Goal: Task Accomplishment & Management: Manage account settings

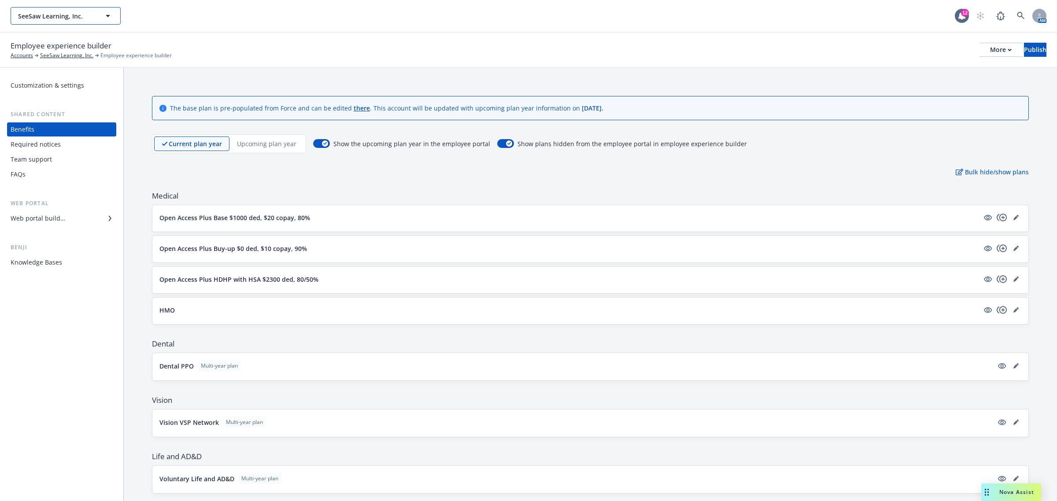
click at [65, 21] on button "SeeSaw Learning, Inc." at bounding box center [66, 16] width 110 height 18
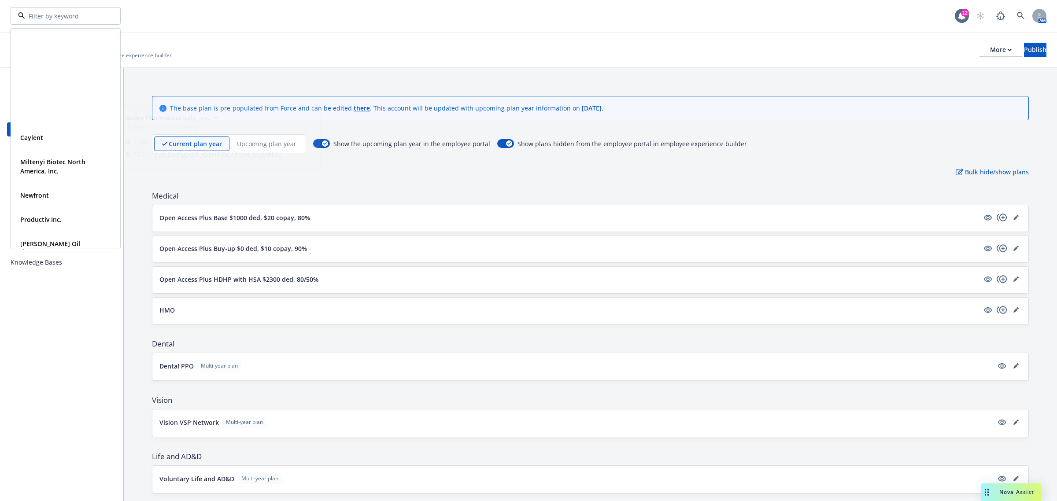
scroll to position [147, 0]
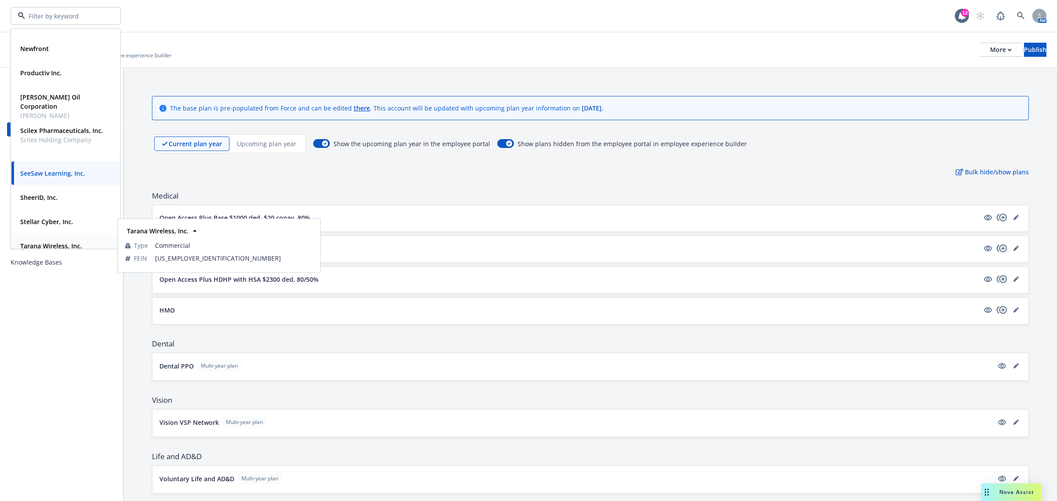
click at [49, 240] on div "Tarana Wireless, Inc." at bounding box center [50, 246] width 67 height 13
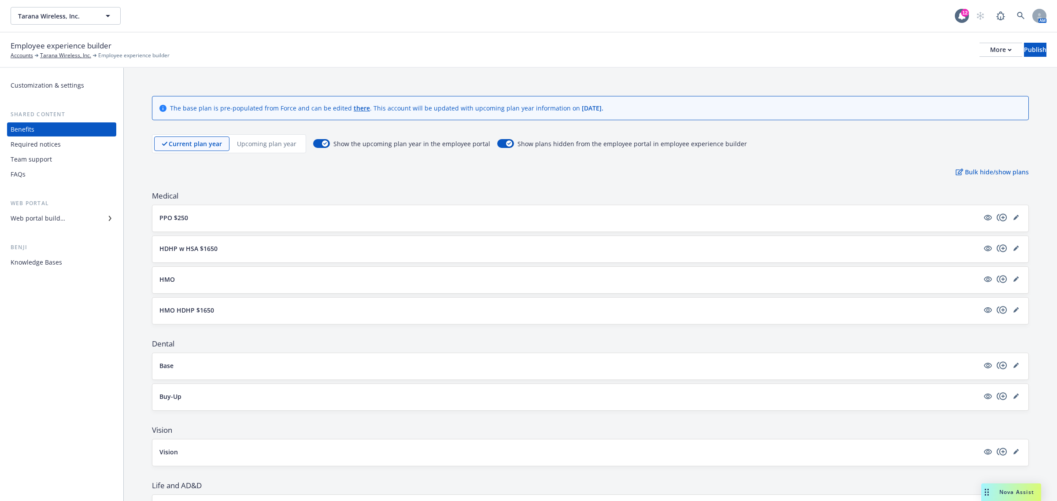
click at [39, 217] on div "Web portal builder" at bounding box center [38, 218] width 55 height 14
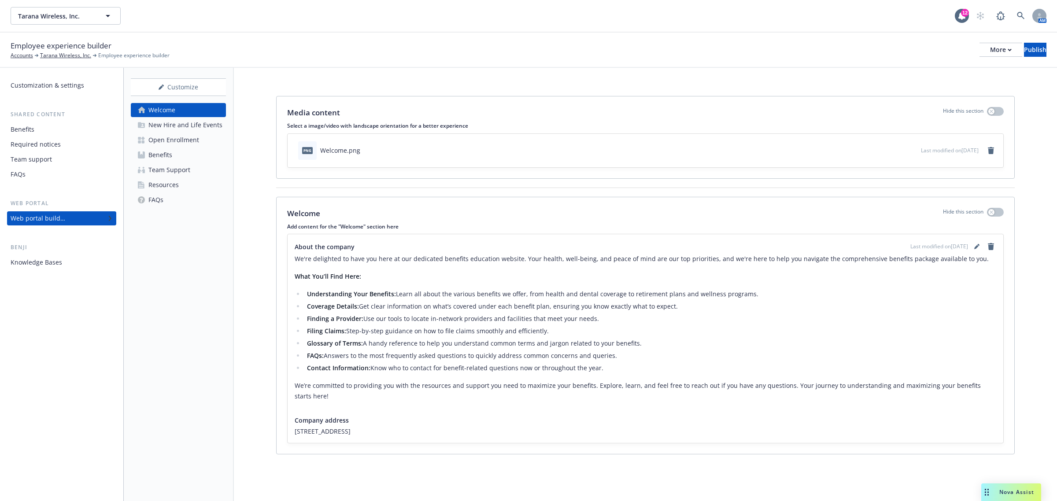
click at [170, 139] on div "Open Enrollment" at bounding box center [173, 140] width 51 height 14
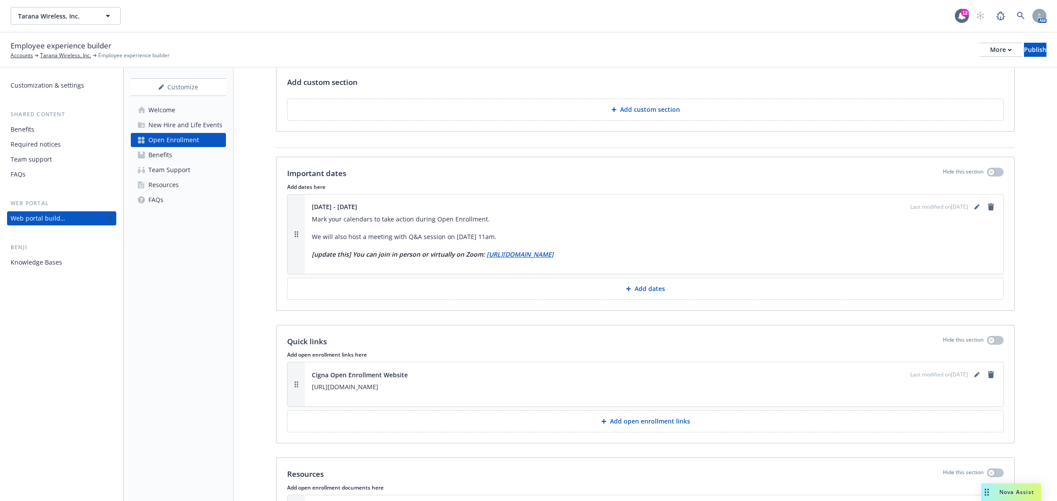
scroll to position [734, 0]
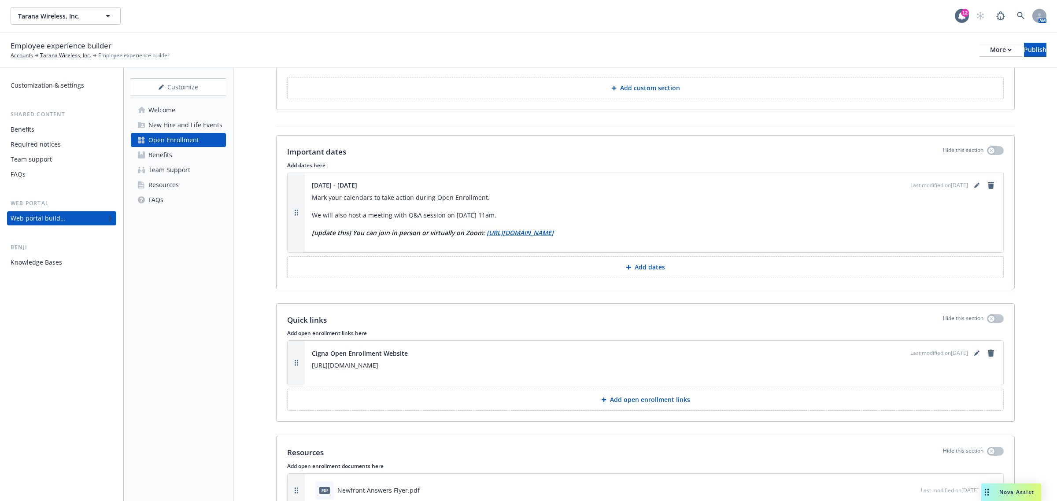
click at [611, 397] on button "Add open enrollment links" at bounding box center [645, 400] width 716 height 22
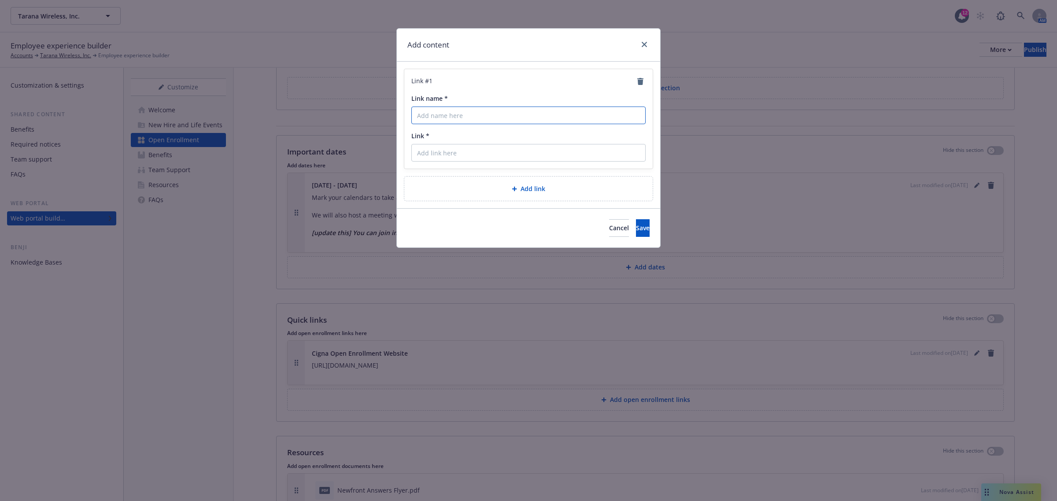
click at [487, 115] on input "Link name *" at bounding box center [528, 116] width 234 height 18
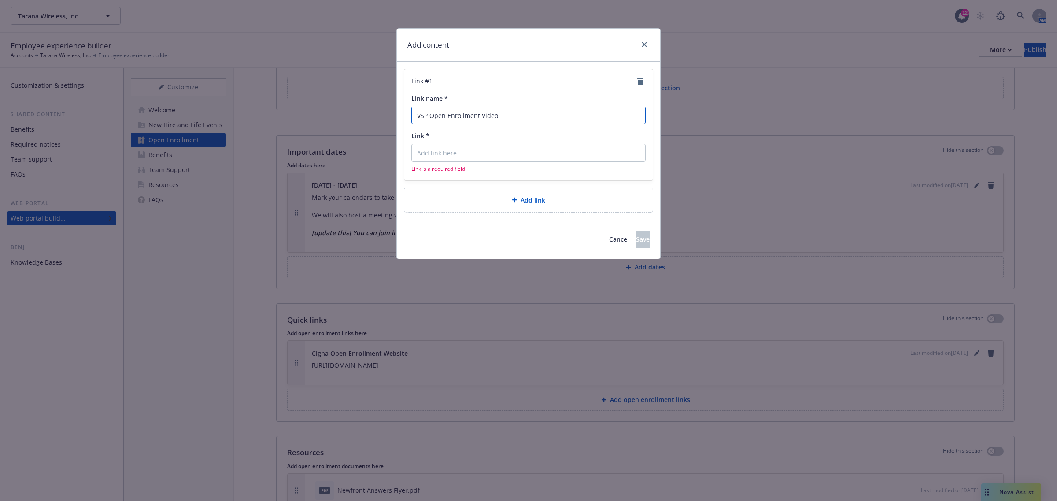
type input "VSP Open Enrollment Video"
click at [474, 151] on input "Link *" at bounding box center [528, 153] width 234 height 18
paste input "[URL][DOMAIN_NAME]"
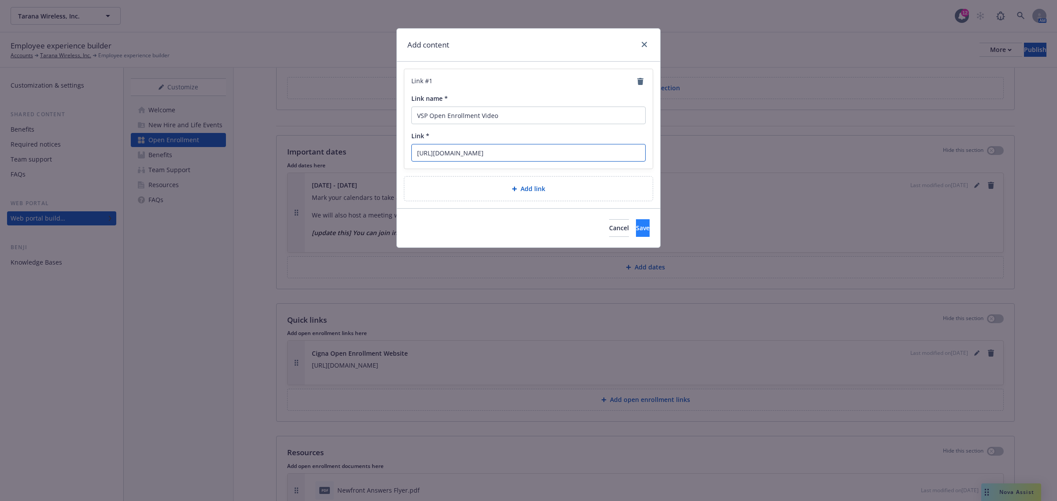
type input "[URL][DOMAIN_NAME]"
click at [636, 224] on button "Save" at bounding box center [643, 228] width 14 height 18
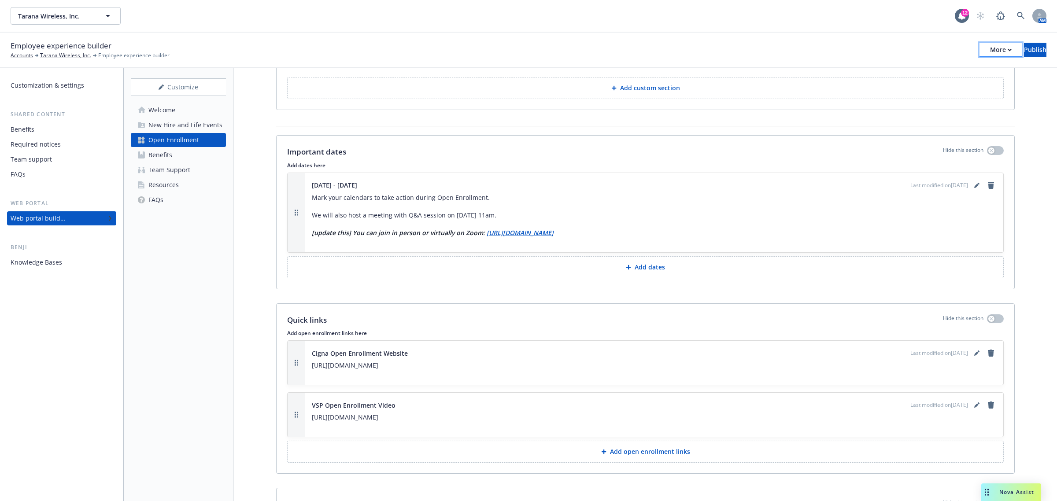
click at [990, 51] on div "More" at bounding box center [1001, 49] width 22 height 13
click at [941, 84] on link "Copy portal link" at bounding box center [928, 87] width 130 height 18
click at [990, 49] on div "More" at bounding box center [1001, 49] width 22 height 13
click at [936, 67] on link "Copy preview link" at bounding box center [928, 69] width 130 height 18
click at [166, 154] on div "Benefits" at bounding box center [160, 155] width 24 height 14
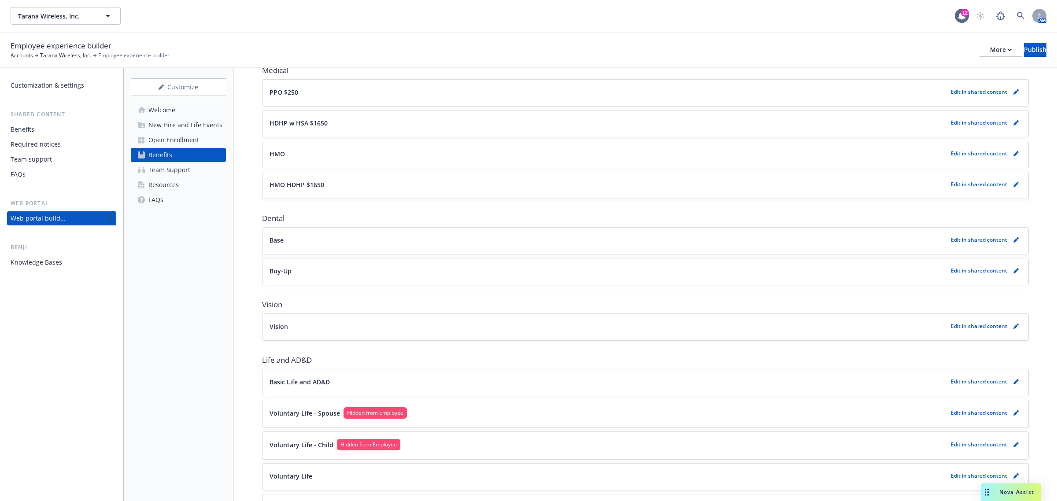
scroll to position [147, 0]
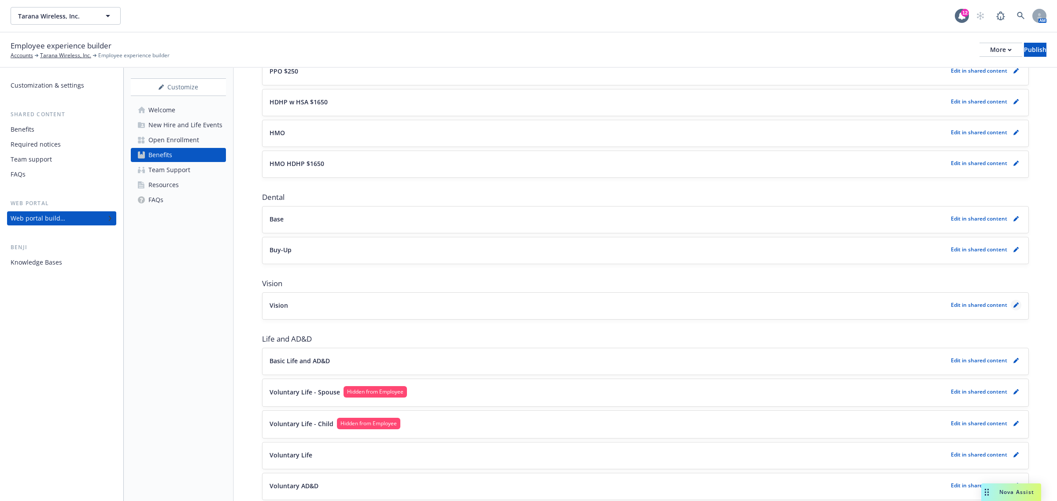
click at [1013, 305] on icon "pencil" at bounding box center [1015, 305] width 5 height 5
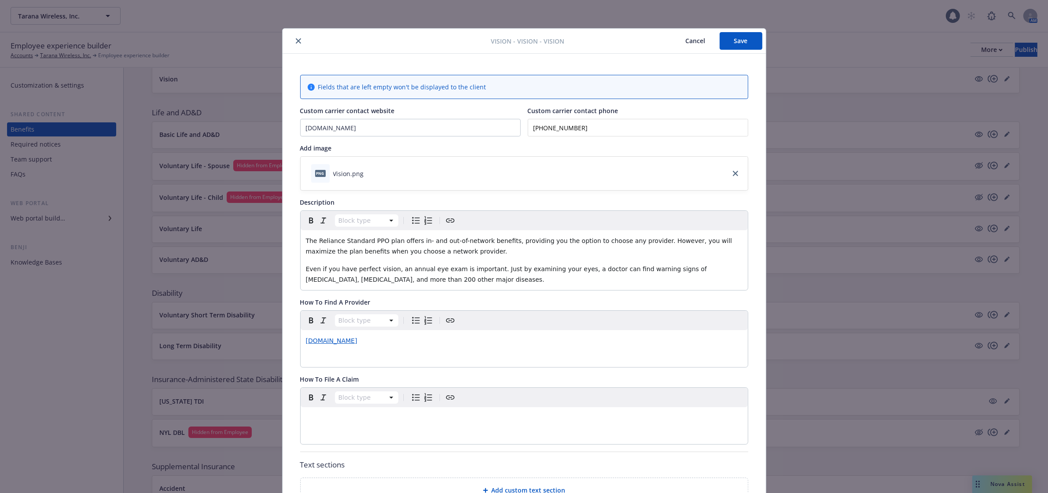
scroll to position [26, 0]
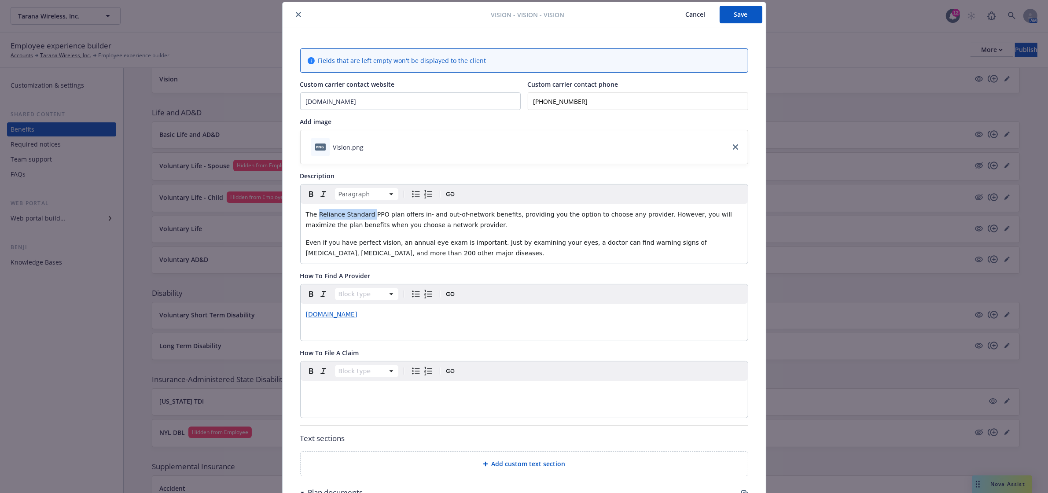
drag, startPoint x: 364, startPoint y: 217, endPoint x: 315, endPoint y: 219, distance: 48.9
click at [315, 219] on span "The Reliance Standard PPO plan offers in- and out-of-network benefits, providin…" at bounding box center [520, 220] width 428 height 18
click at [381, 316] on p "[DOMAIN_NAME]" at bounding box center [524, 314] width 437 height 11
click at [343, 335] on icon "button" at bounding box center [343, 333] width 4 height 4
click at [435, 335] on div "Paragraph [DOMAIN_NAME]" at bounding box center [524, 312] width 447 height 56
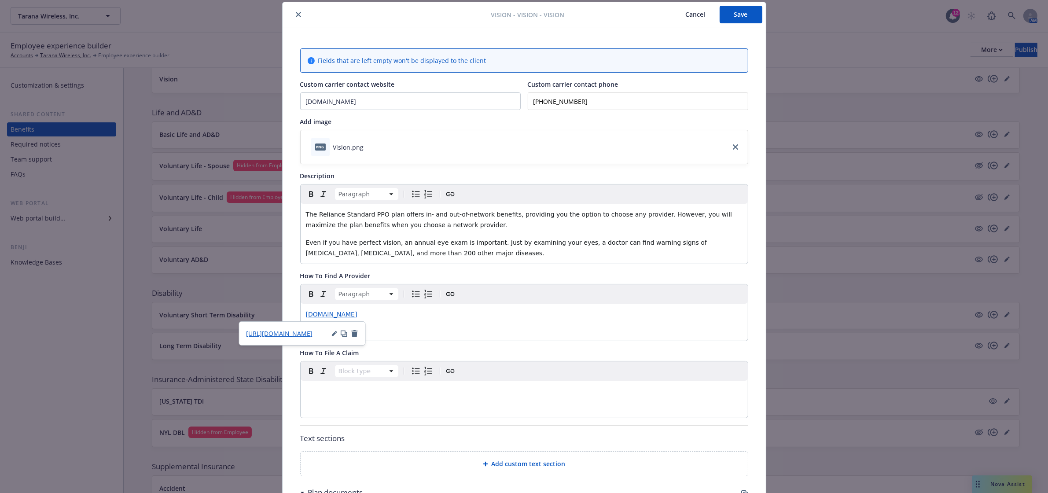
click at [453, 329] on div "Paragraph [DOMAIN_NAME]" at bounding box center [524, 312] width 447 height 56
drag, startPoint x: 358, startPoint y: 312, endPoint x: 281, endPoint y: 318, distance: 76.9
click at [283, 318] on div "Fields that are left empty won't be displayed to the client Custom carrier cont…" at bounding box center [525, 367] width 484 height 680
click at [410, 315] on p "[URL][DOMAIN_NAME]" at bounding box center [524, 314] width 437 height 11
click at [394, 329] on div "Paragraph [URL][DOMAIN_NAME]" at bounding box center [524, 312] width 447 height 56
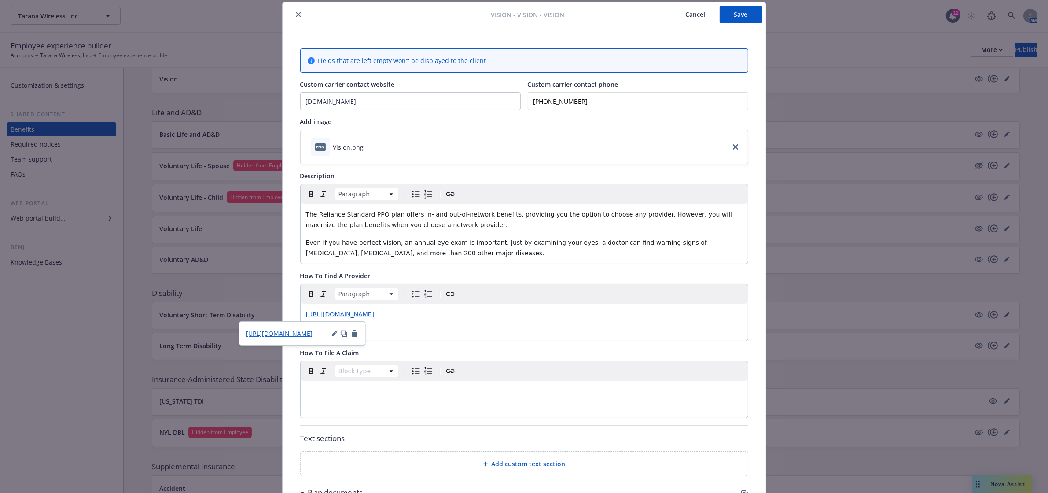
click at [267, 337] on link "[URL][DOMAIN_NAME]" at bounding box center [280, 333] width 66 height 9
click at [518, 397] on p "editable markdown" at bounding box center [524, 391] width 437 height 11
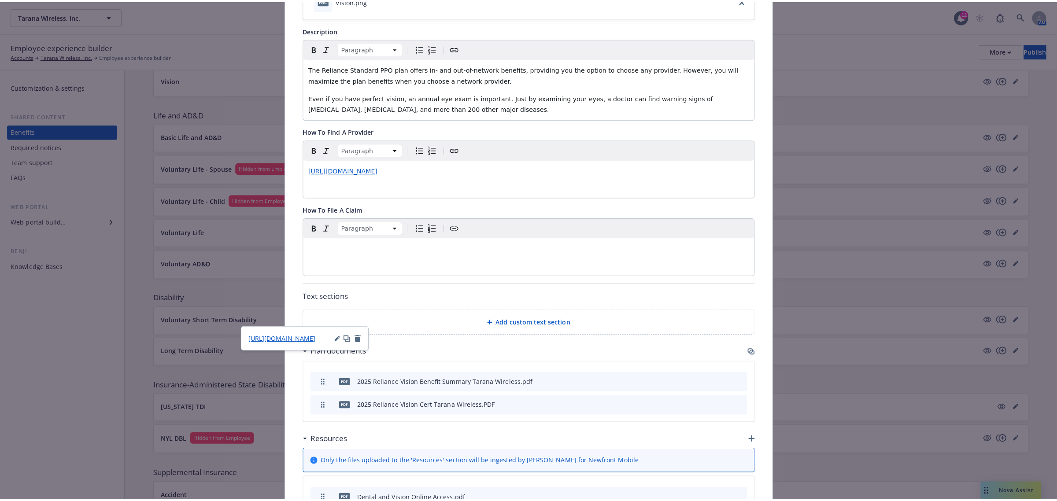
scroll to position [0, 0]
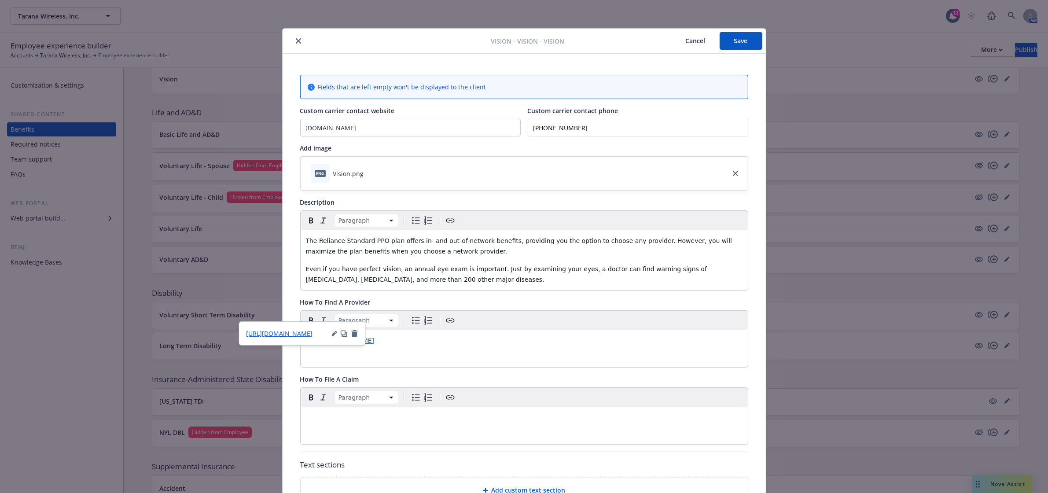
click at [296, 39] on icon "close" at bounding box center [298, 40] width 5 height 5
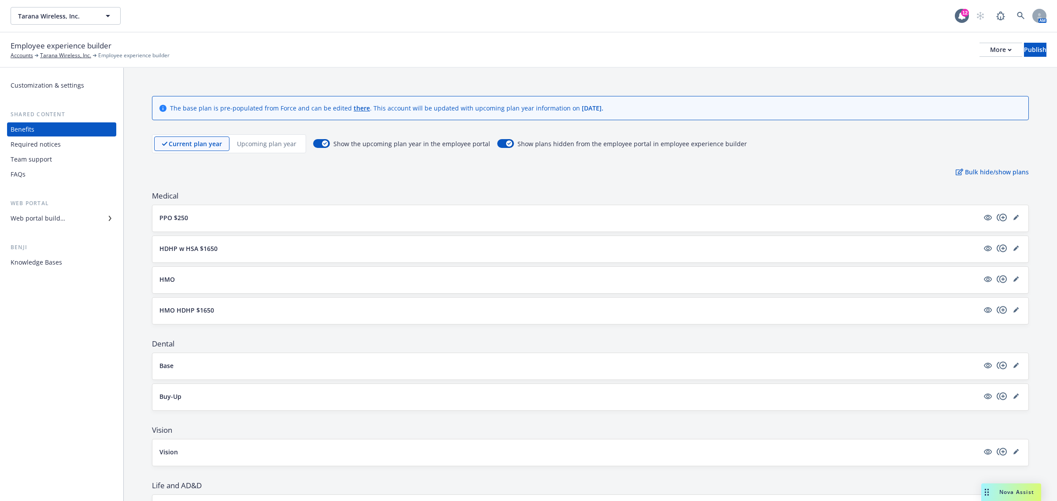
click at [277, 139] on p "Upcoming plan year" at bounding box center [266, 143] width 59 height 9
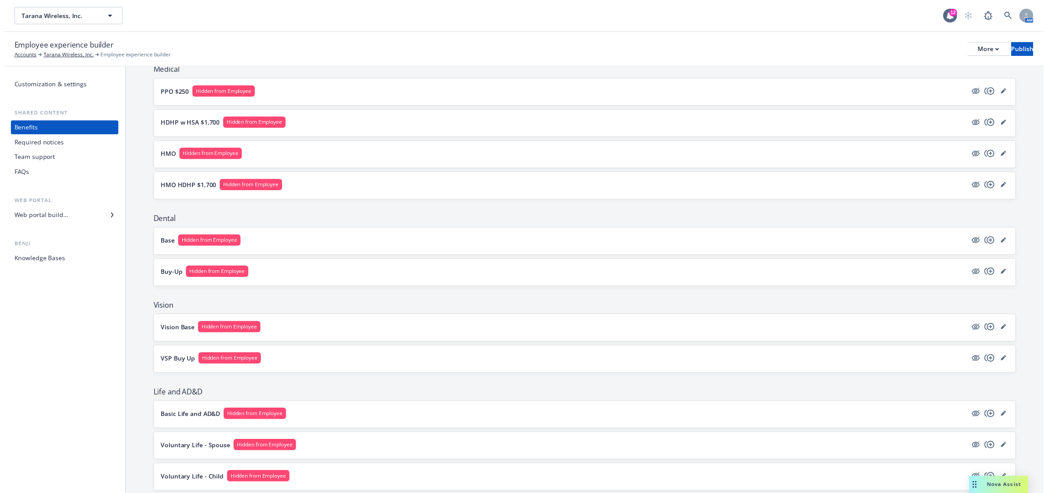
scroll to position [147, 0]
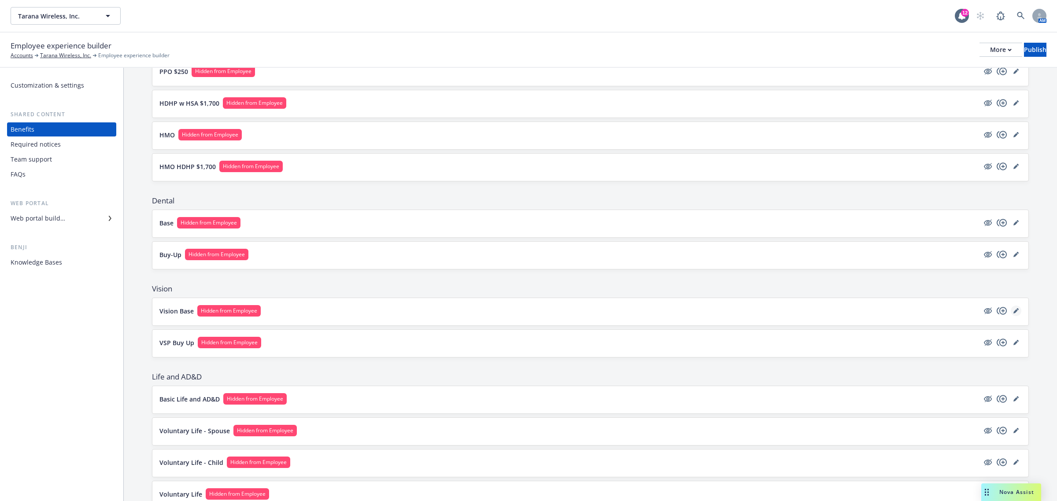
click at [1013, 313] on icon "editPencil" at bounding box center [1015, 311] width 4 height 4
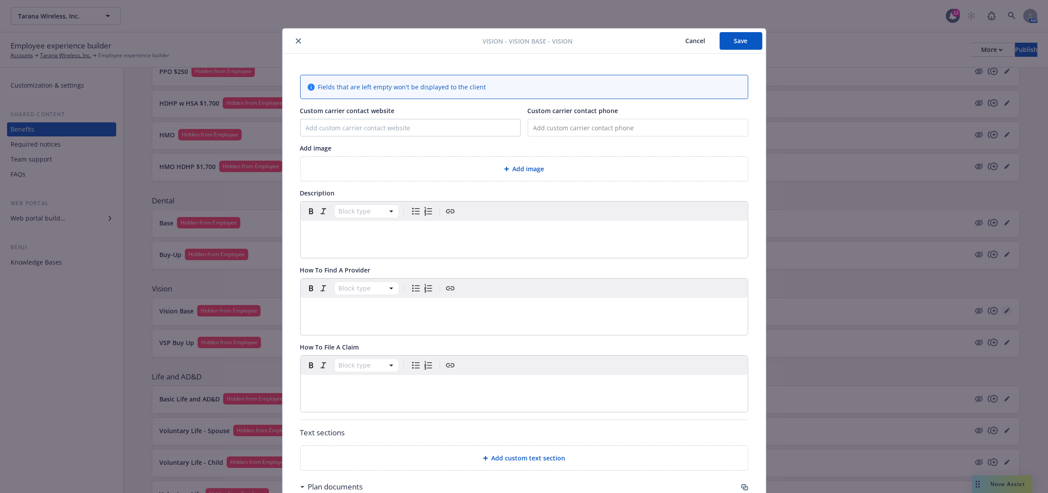
scroll to position [26, 0]
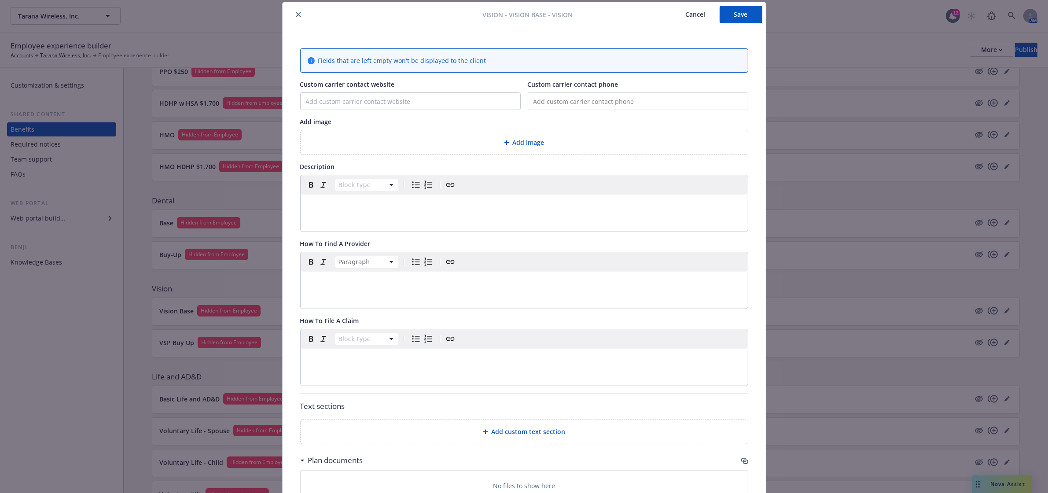
click at [360, 284] on p "editable markdown" at bounding box center [524, 282] width 437 height 11
click at [443, 292] on div "[URL][DOMAIN_NAME]" at bounding box center [524, 282] width 447 height 21
click at [439, 300] on div "Paragraph [URL][DOMAIN_NAME]" at bounding box center [524, 280] width 447 height 56
click at [749, 16] on button "Save" at bounding box center [741, 15] width 43 height 18
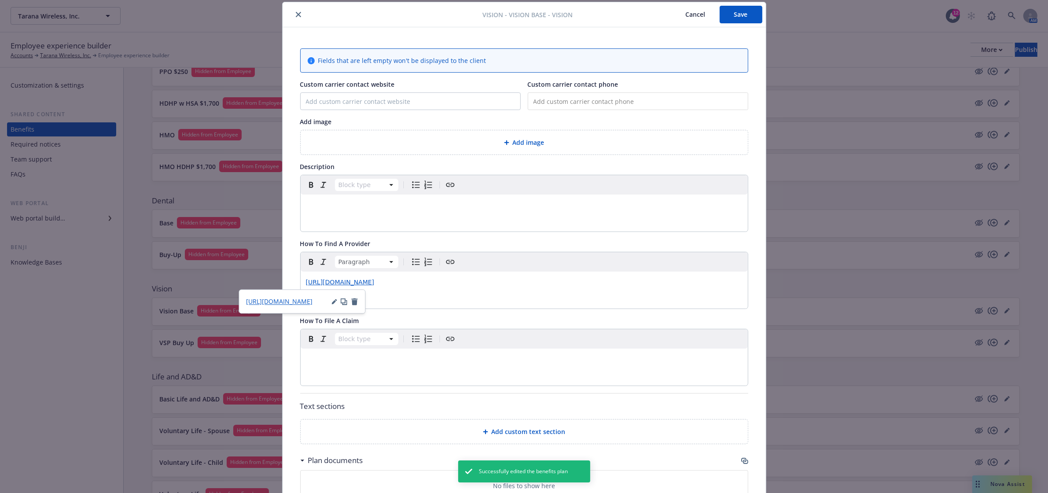
click at [296, 13] on icon "close" at bounding box center [298, 14] width 5 height 5
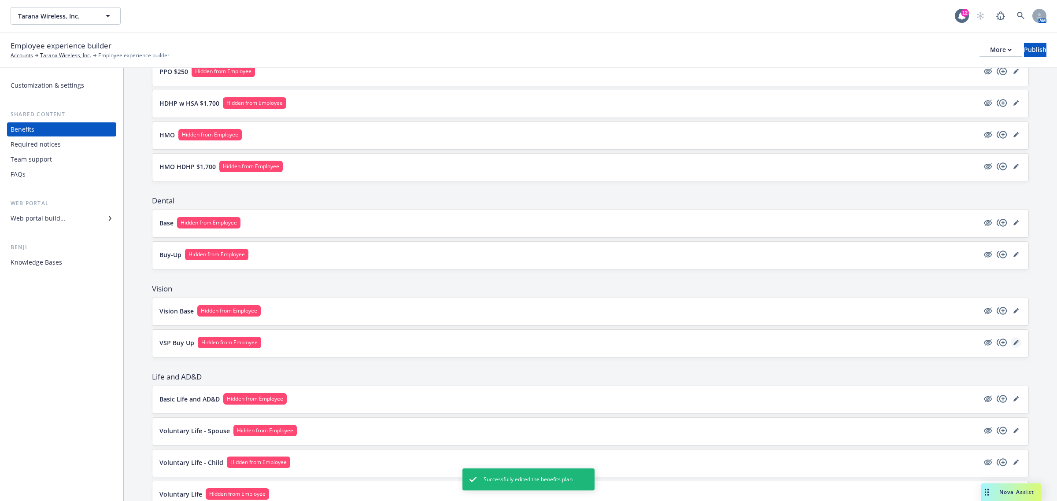
click at [1013, 342] on icon "editPencil" at bounding box center [1015, 342] width 5 height 5
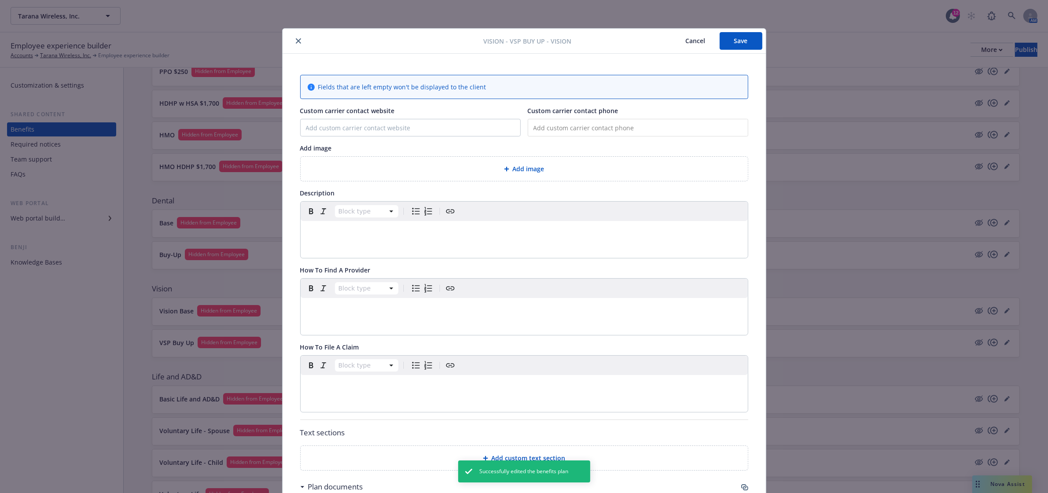
scroll to position [26, 0]
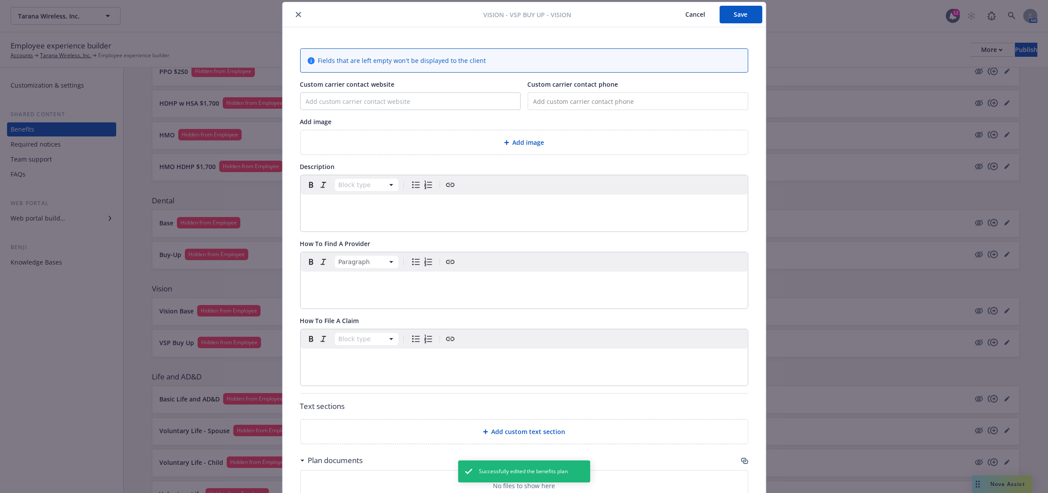
click at [374, 276] on div "editable markdown" at bounding box center [524, 282] width 447 height 21
click at [736, 17] on button "Save" at bounding box center [741, 15] width 43 height 18
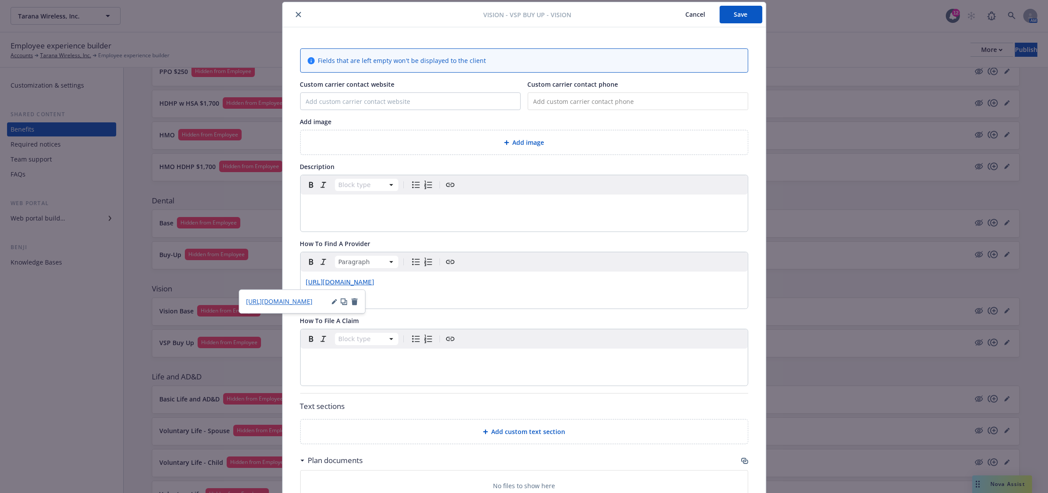
scroll to position [196, 0]
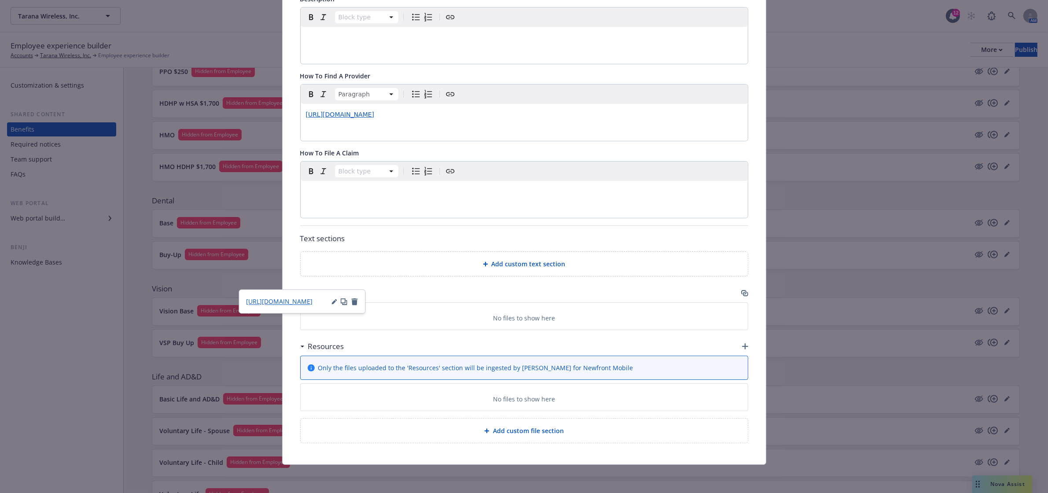
click at [742, 343] on icon "button" at bounding box center [745, 346] width 6 height 6
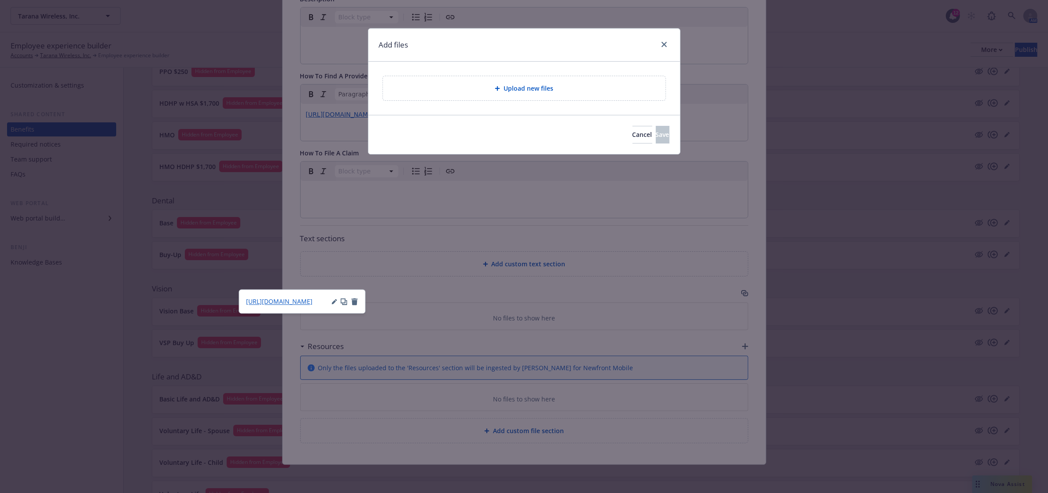
scroll to position [188, 0]
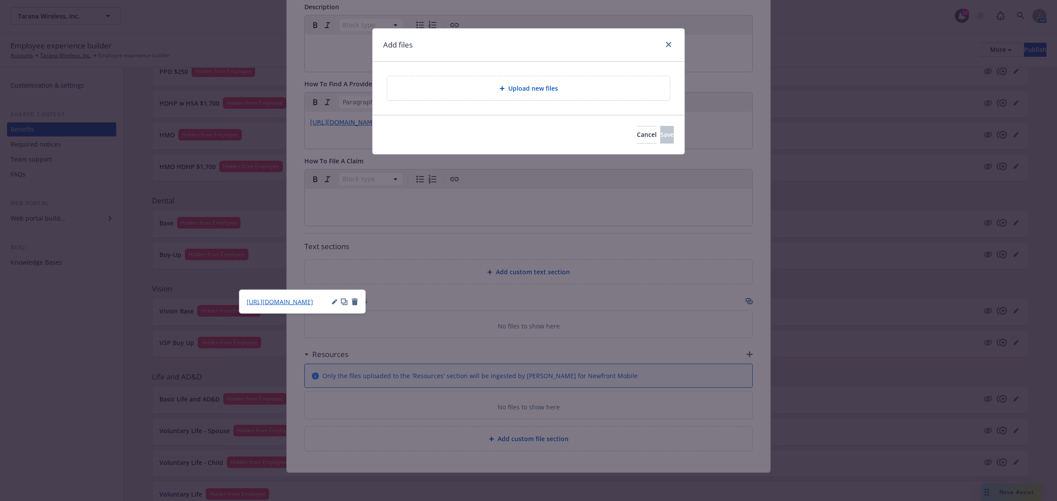
click at [534, 89] on span "Upload new files" at bounding box center [533, 88] width 50 height 9
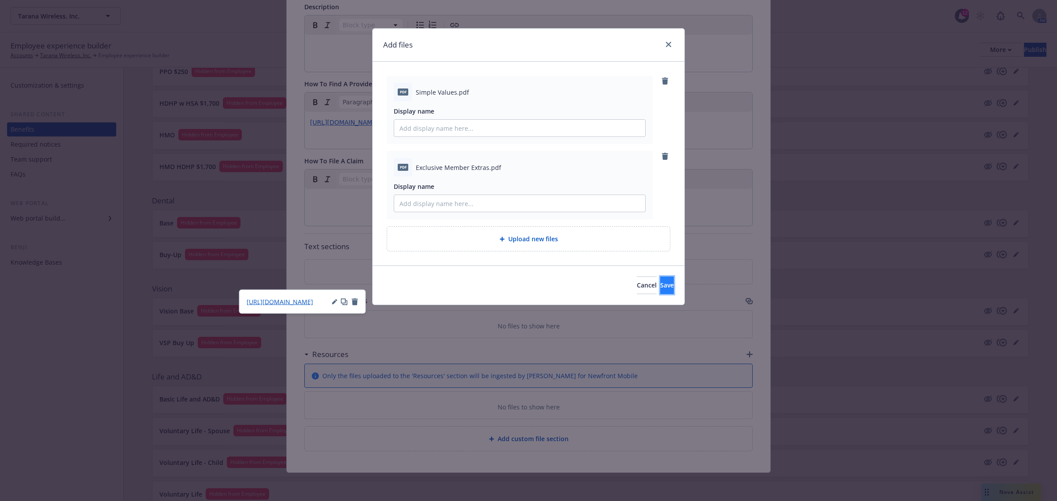
click at [662, 283] on button "Save" at bounding box center [667, 286] width 14 height 18
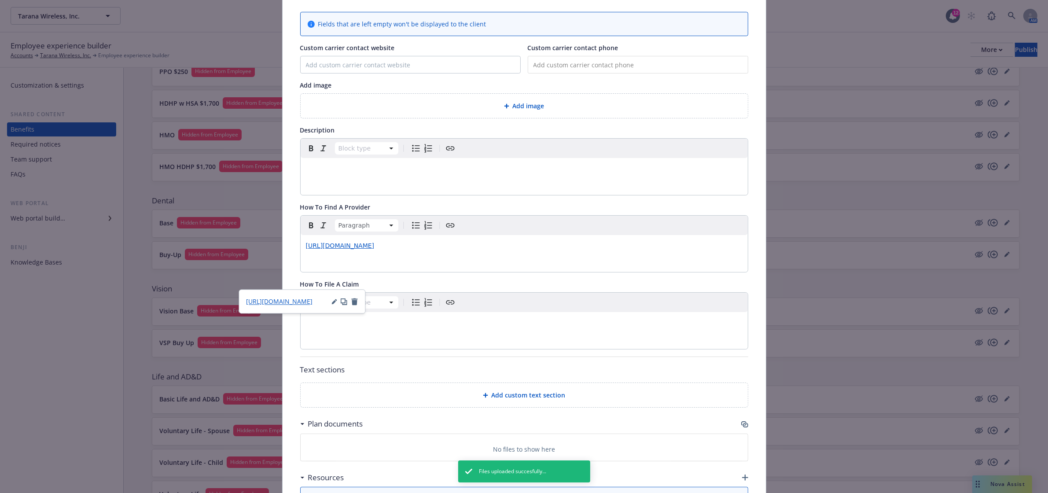
scroll to position [0, 0]
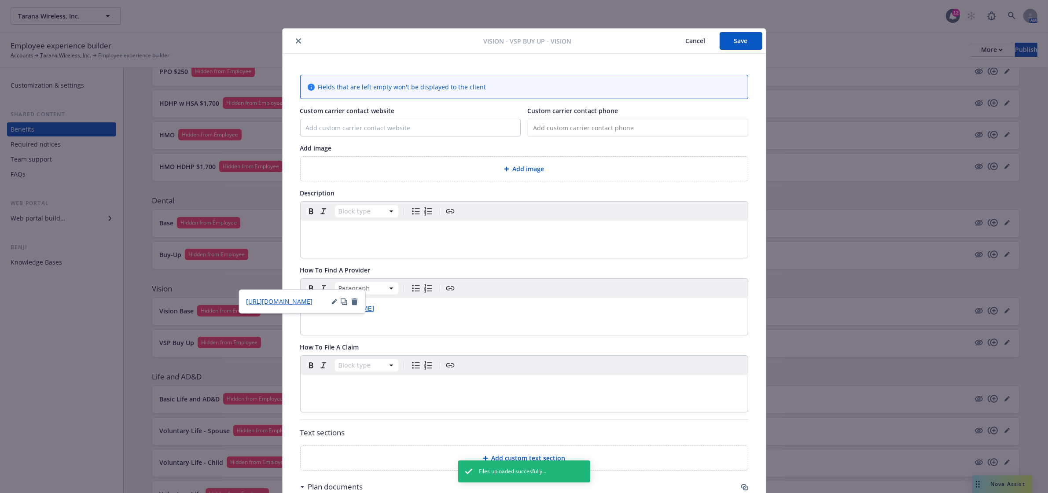
click at [741, 49] on button "Save" at bounding box center [741, 41] width 43 height 18
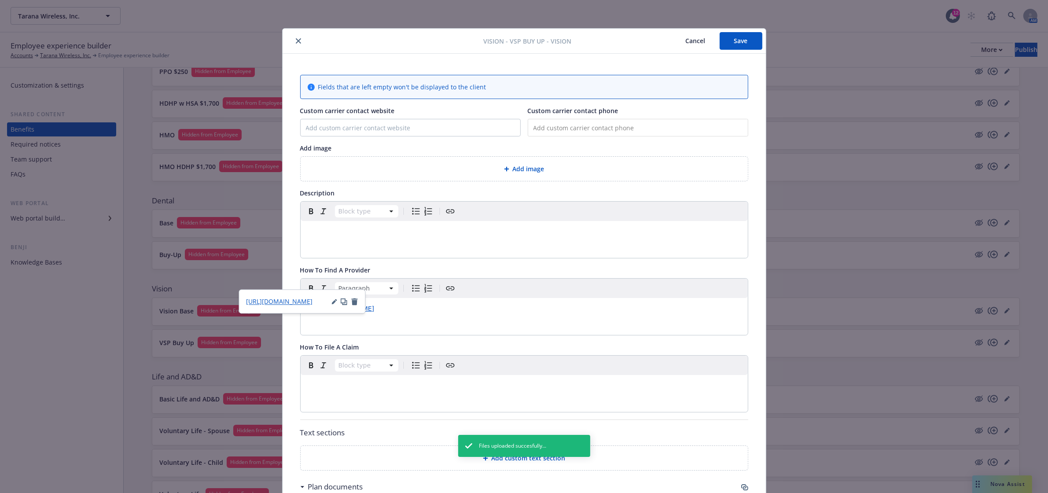
drag, startPoint x: 293, startPoint y: 42, endPoint x: 272, endPoint y: 35, distance: 22.1
click at [296, 42] on icon "close" at bounding box center [298, 40] width 5 height 5
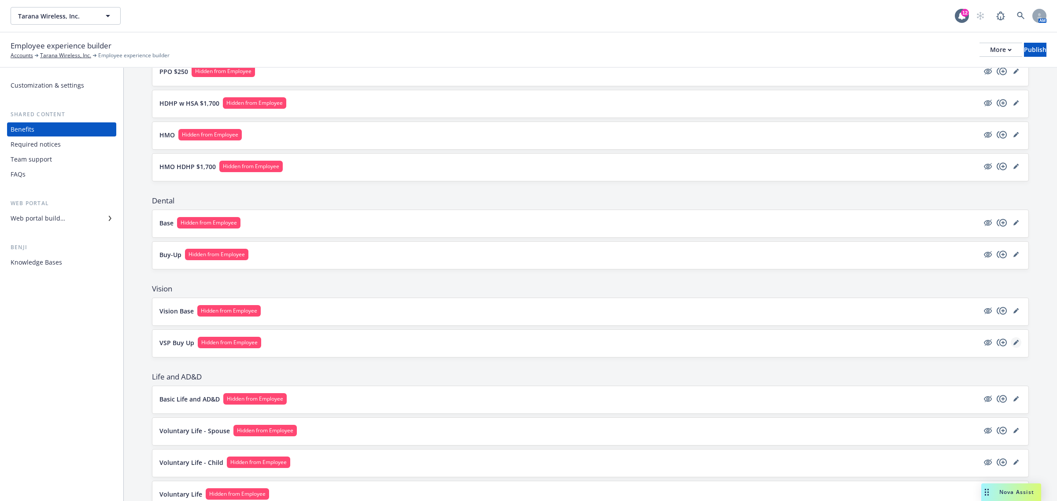
click at [1013, 345] on icon "editPencil" at bounding box center [1015, 342] width 5 height 5
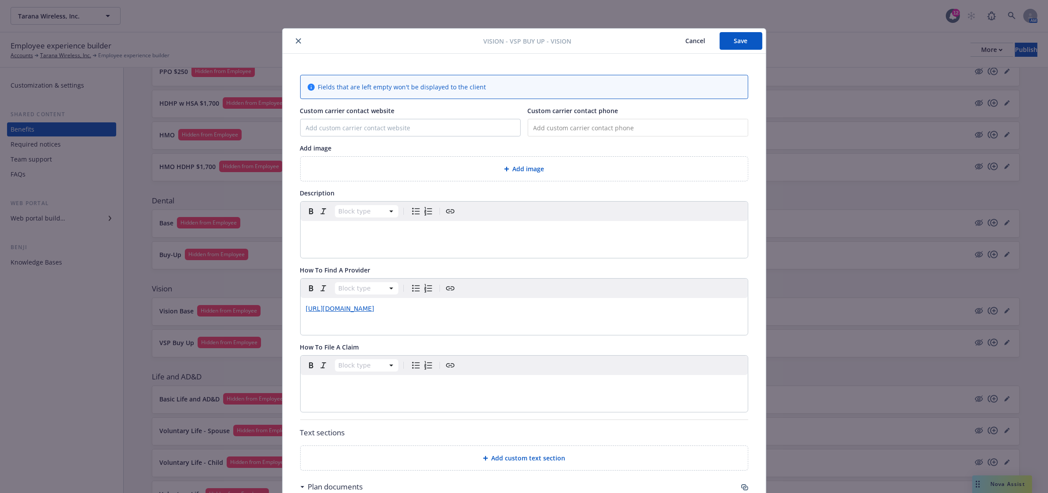
click at [734, 41] on button "Save" at bounding box center [741, 41] width 43 height 18
click at [300, 41] on div at bounding box center [385, 41] width 198 height 11
click at [296, 38] on icon "close" at bounding box center [298, 40] width 5 height 5
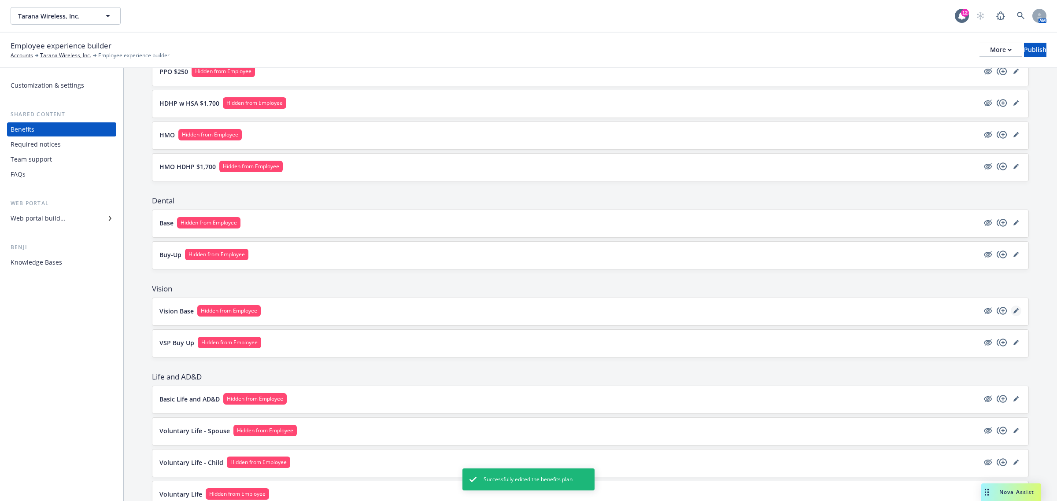
click at [1011, 309] on link "editPencil" at bounding box center [1016, 311] width 11 height 11
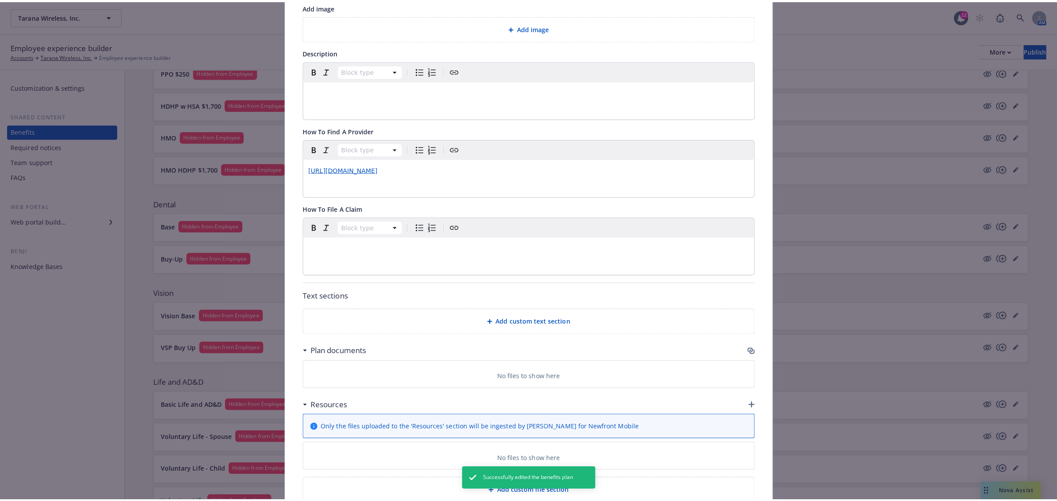
scroll to position [196, 0]
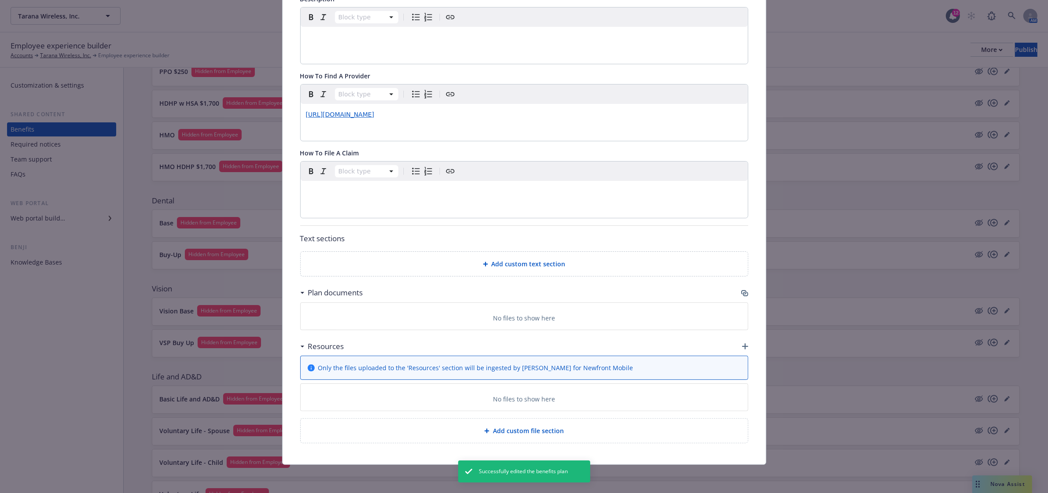
click at [742, 343] on icon "button" at bounding box center [745, 346] width 6 height 6
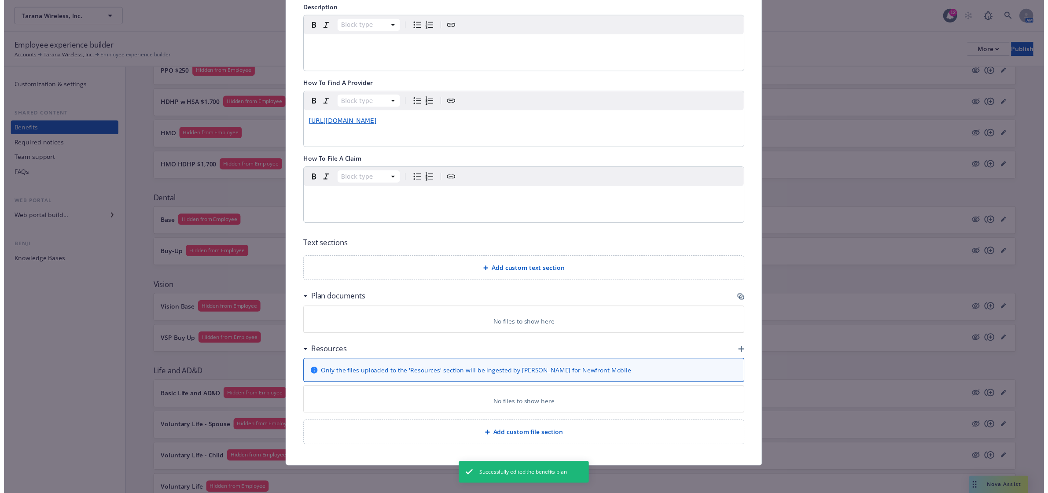
scroll to position [188, 0]
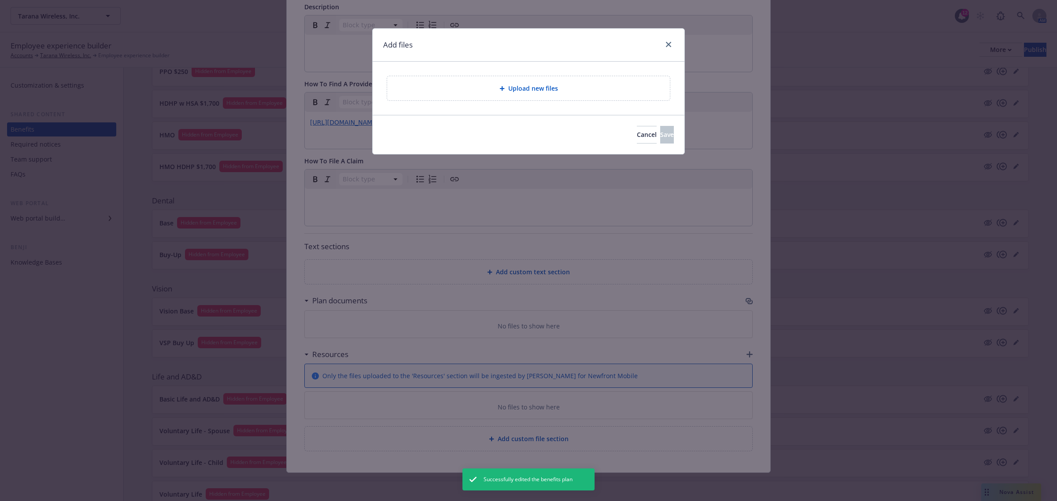
click at [474, 83] on div "Upload new files" at bounding box center [528, 88] width 283 height 24
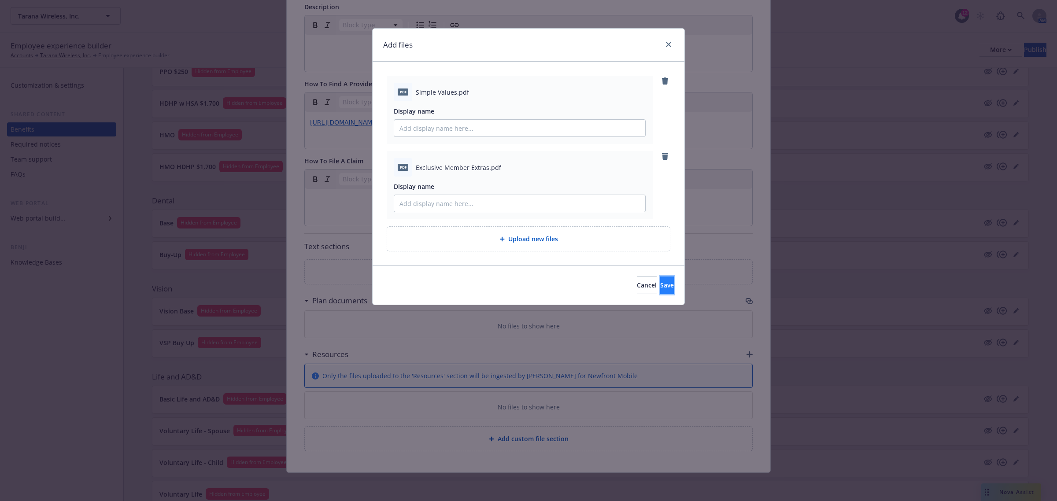
click at [660, 282] on button "Save" at bounding box center [667, 286] width 14 height 18
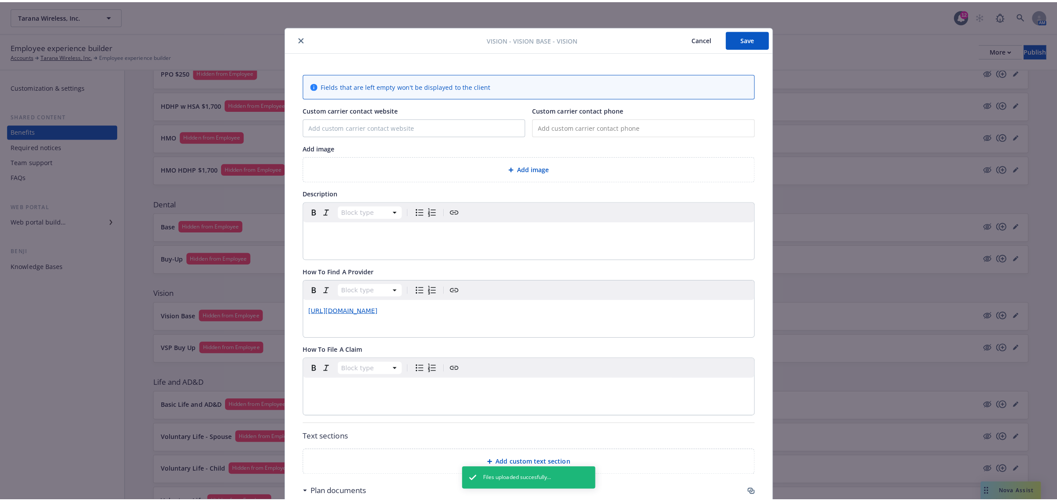
scroll to position [0, 0]
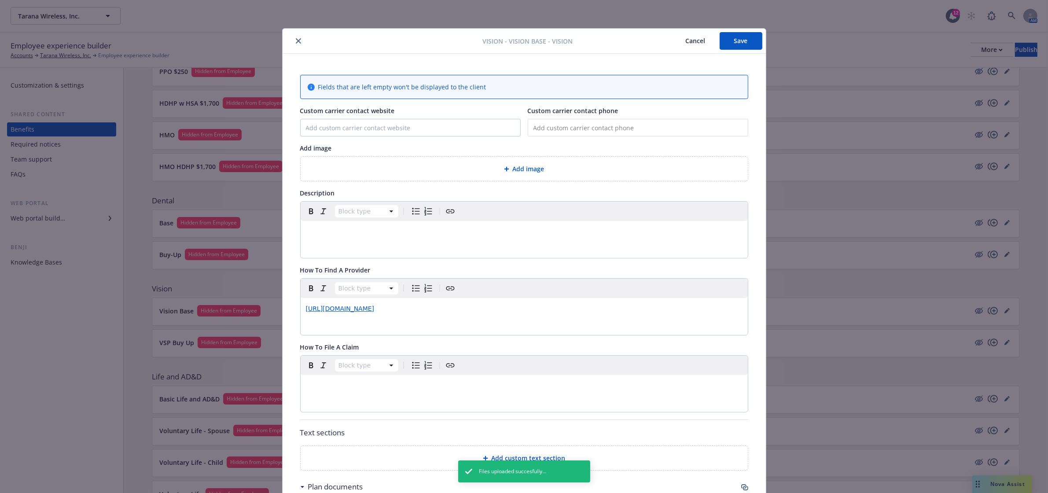
click at [745, 41] on button "Save" at bounding box center [741, 41] width 43 height 18
click at [296, 40] on icon "close" at bounding box center [298, 40] width 5 height 5
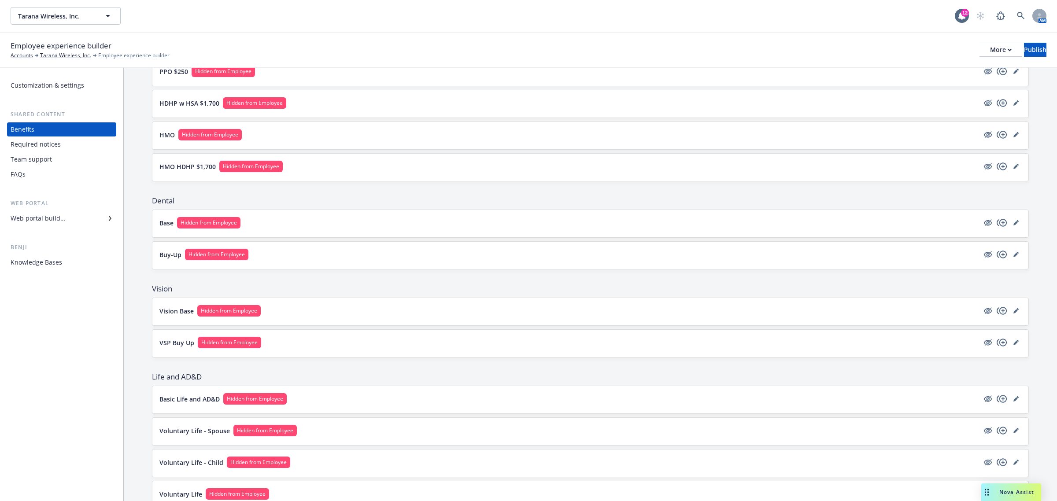
scroll to position [293, 0]
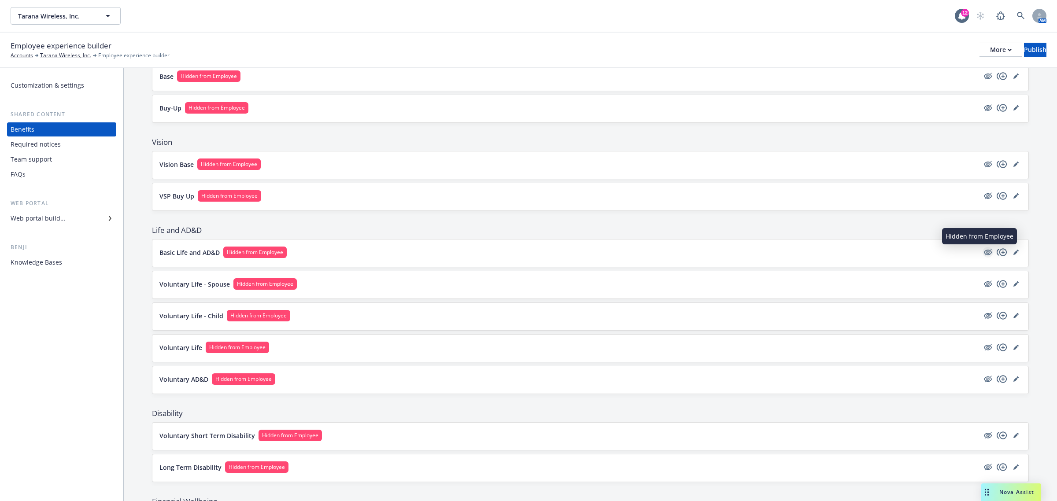
click at [985, 254] on icon "hidden" at bounding box center [988, 252] width 7 height 7
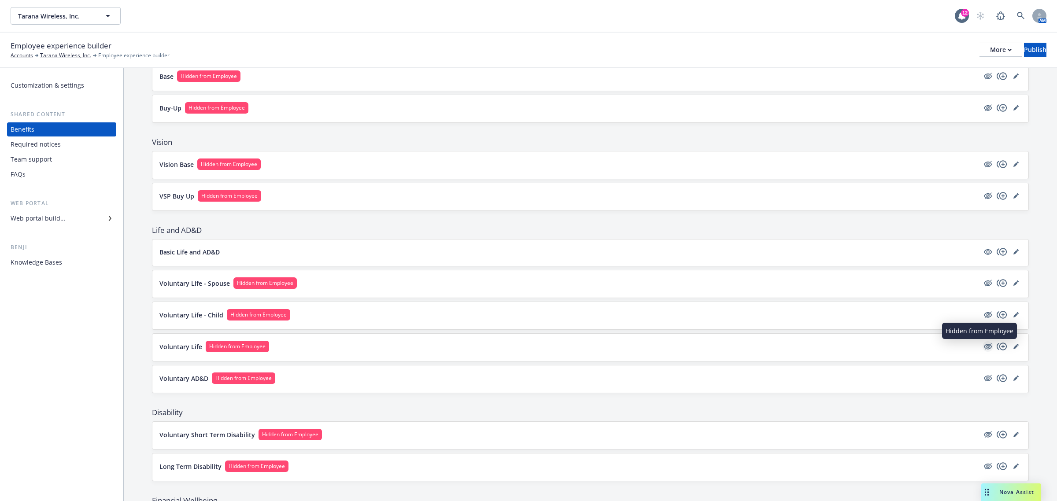
click at [982, 349] on icon "hidden" at bounding box center [987, 346] width 11 height 11
